Goal: Task Accomplishment & Management: Manage account settings

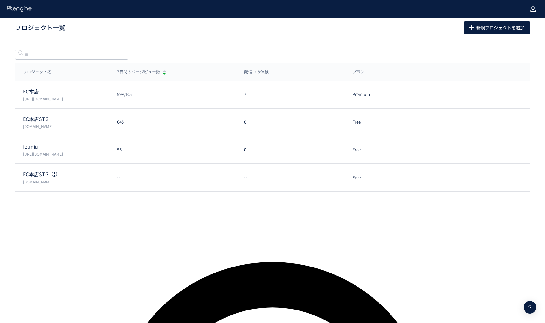
click at [533, 8] on icon at bounding box center [533, 9] width 6 height 6
click at [518, 24] on span "アカウント設定" at bounding box center [516, 25] width 31 height 6
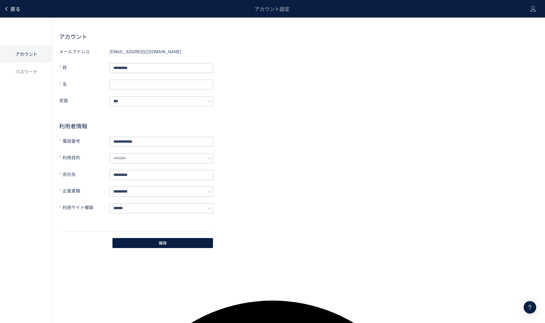
click at [18, 12] on span "戻る" at bounding box center [15, 9] width 10 height 8
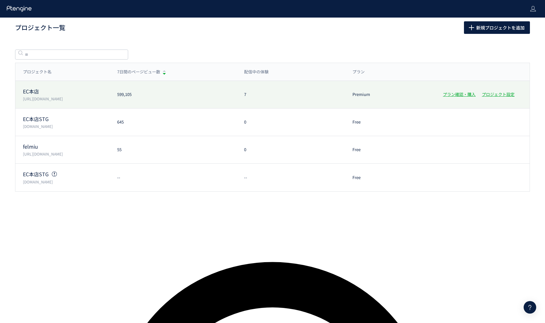
click at [88, 95] on div "EC本店 [URL][DOMAIN_NAME]" at bounding box center [62, 95] width 94 height 14
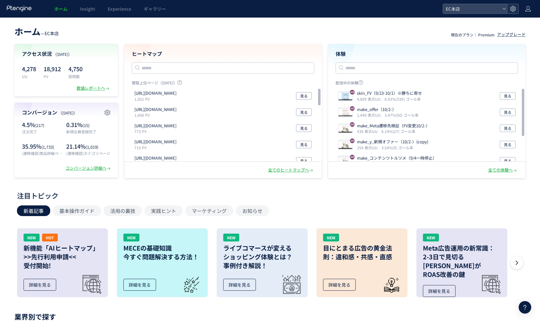
click at [516, 10] on div at bounding box center [512, 8] width 11 height 9
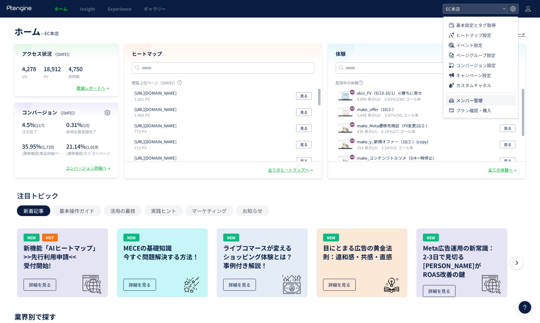
click at [496, 98] on li "メンバー管理" at bounding box center [481, 100] width 70 height 10
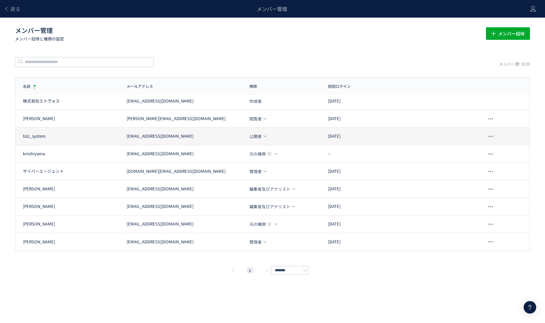
click at [266, 136] on use at bounding box center [264, 137] width 3 height 2
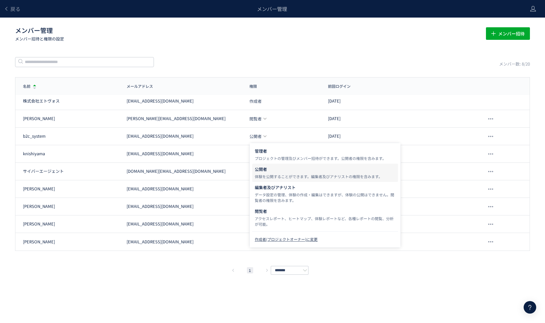
click at [271, 239] on div "作成者(プロジェクトオーナー)に変更" at bounding box center [325, 239] width 141 height 11
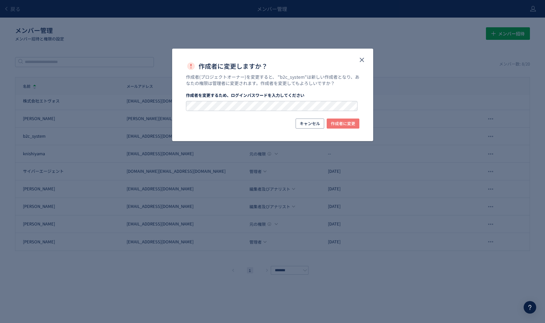
click at [340, 125] on span "作成者に変更" at bounding box center [343, 124] width 24 height 10
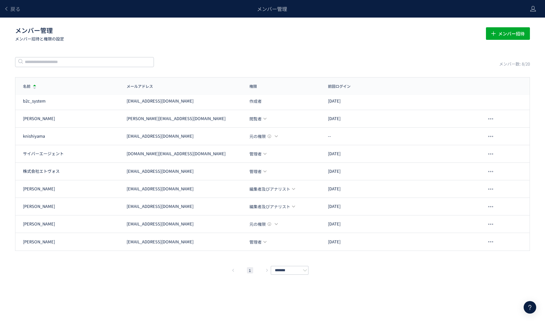
click at [252, 54] on div "戻る メンバー管理 メンバー管理 メンバー招待と権限の設定 メンバー招待 メンバー数: 8/20 名前 メールアドレス 権限 前回ログイン 名前 メールアドレ…" at bounding box center [272, 152] width 545 height 304
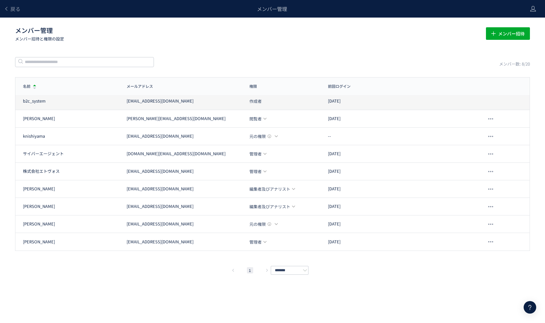
click at [177, 104] on div "b2c_system [EMAIL_ADDRESS][DOMAIN_NAME] 作成者 [DATE]" at bounding box center [272, 102] width 514 height 18
click at [129, 99] on div "[EMAIL_ADDRESS][DOMAIN_NAME]" at bounding box center [159, 101] width 67 height 6
click at [259, 103] on span "作成者" at bounding box center [255, 101] width 12 height 4
click at [271, 101] on div "作成者" at bounding box center [281, 101] width 78 height 6
click at [265, 100] on div "作成者" at bounding box center [281, 101] width 78 height 6
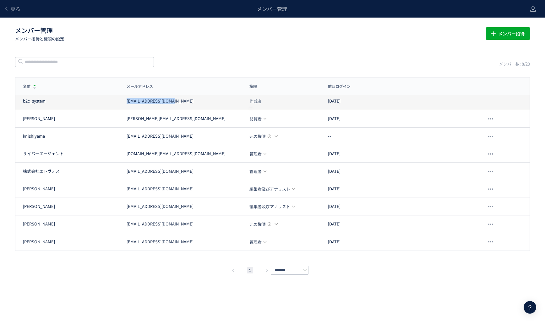
drag, startPoint x: 177, startPoint y: 102, endPoint x: 125, endPoint y: 98, distance: 52.2
click at [125, 98] on div "[EMAIL_ADDRESS][DOMAIN_NAME]" at bounding box center [180, 101] width 122 height 6
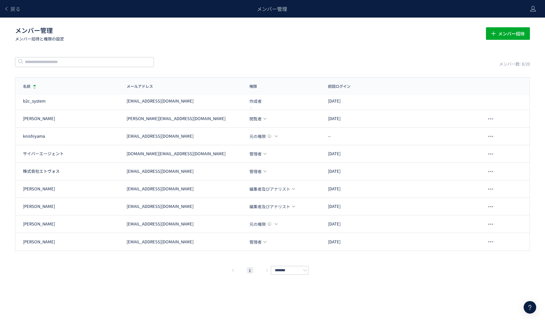
click at [202, 61] on div "メンバー数: 8/20" at bounding box center [272, 61] width 514 height 11
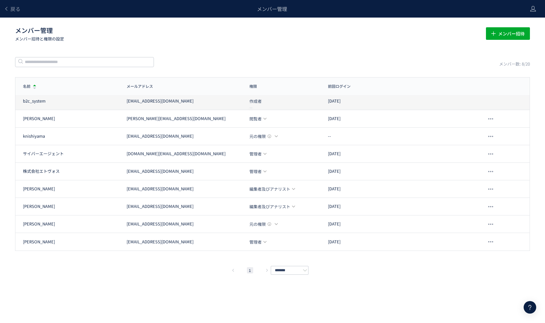
click at [215, 104] on div "b2c_system [EMAIL_ADDRESS][DOMAIN_NAME] 作成者 [DATE]" at bounding box center [272, 102] width 514 height 18
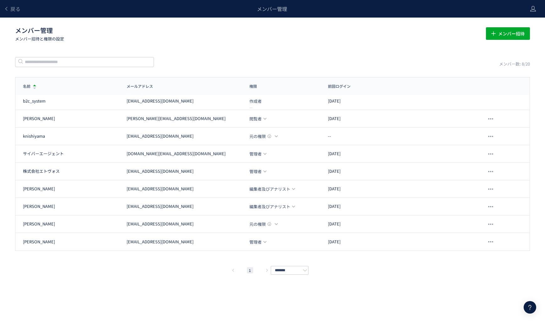
click at [205, 67] on div "戻る メンバー管理 メンバー管理 メンバー招待と権限の設定 メンバー招待 メンバー数: 8/20 名前 メールアドレス 権限 前回ログイン 名前 メールアドレ…" at bounding box center [272, 152] width 545 height 304
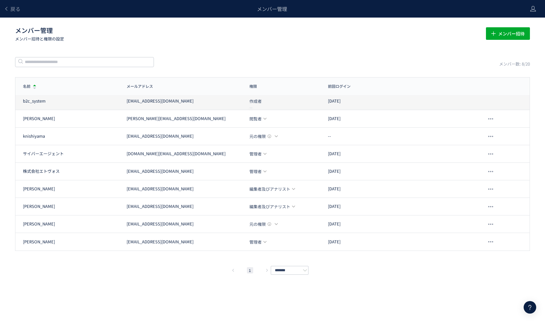
click at [47, 99] on div "b2c_system" at bounding box center [71, 101] width 96 height 6
click at [244, 100] on div "作成者" at bounding box center [281, 101] width 78 height 6
click at [256, 100] on span "作成者" at bounding box center [255, 101] width 12 height 4
click at [257, 100] on span "作成者" at bounding box center [255, 101] width 12 height 4
click at [225, 99] on div "[EMAIL_ADDRESS][DOMAIN_NAME]" at bounding box center [183, 101] width 115 height 6
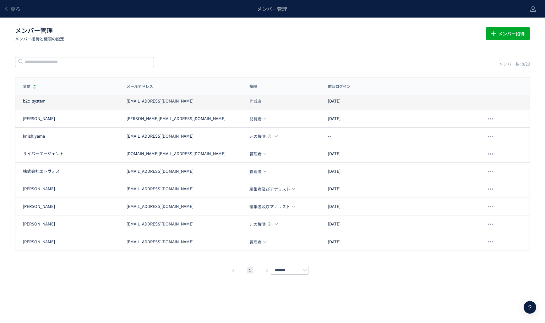
click at [160, 104] on div "b2c_system [EMAIL_ADDRESS][DOMAIN_NAME] 作成者 [DATE]" at bounding box center [272, 102] width 514 height 18
click at [261, 103] on div "作成者" at bounding box center [255, 101] width 13 height 6
click at [277, 103] on div "作成者" at bounding box center [281, 101] width 78 height 6
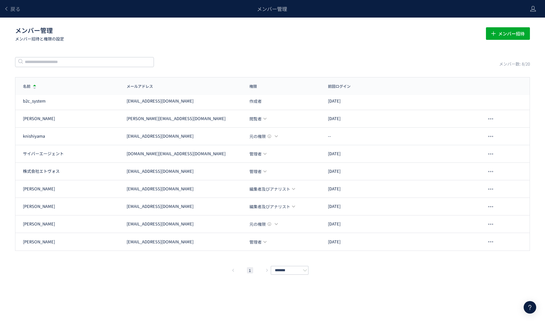
click at [536, 9] on header "戻る メンバー管理" at bounding box center [272, 9] width 545 height 18
click at [530, 9] on icon at bounding box center [533, 9] width 6 height 6
click at [503, 35] on span "ログアウト" at bounding box center [512, 35] width 22 height 6
